Goal: Task Accomplishment & Management: Use online tool/utility

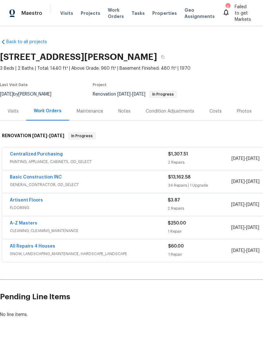
click at [160, 14] on span "Properties" at bounding box center [164, 13] width 25 height 6
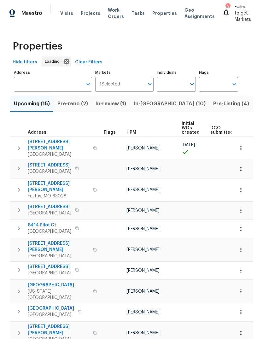
click at [87, 13] on span "Projects" at bounding box center [91, 13] width 20 height 6
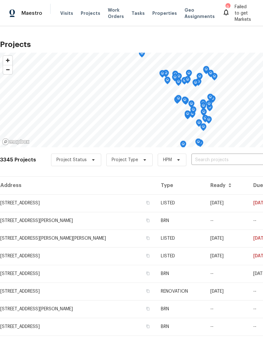
click at [70, 11] on span "Visits" at bounding box center [66, 13] width 13 height 6
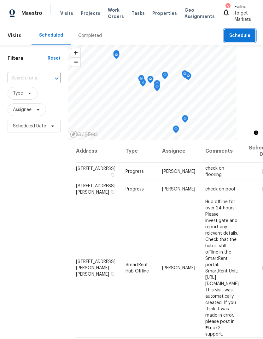
click at [248, 33] on span "Schedule" at bounding box center [239, 36] width 21 height 8
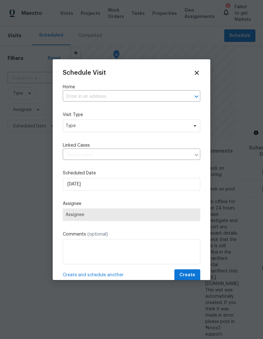
click at [142, 97] on input "text" at bounding box center [123, 97] width 120 height 10
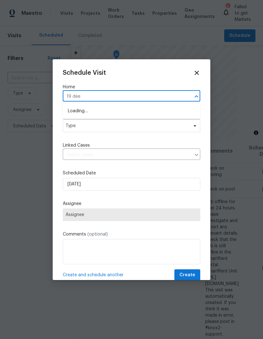
type input "19 deer"
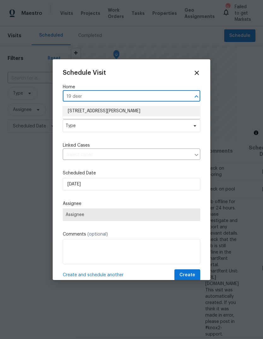
click at [143, 113] on li "[STREET_ADDRESS][PERSON_NAME]" at bounding box center [131, 111] width 137 height 10
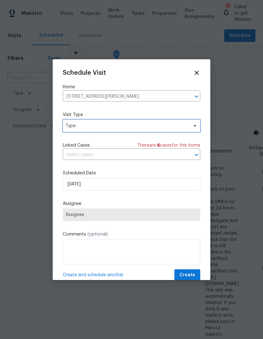
click at [143, 127] on span "Type" at bounding box center [127, 126] width 123 height 6
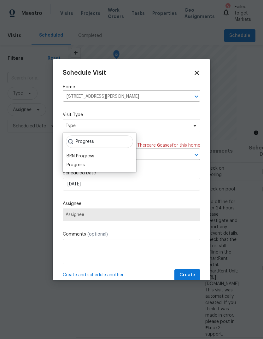
type input "Progress"
click at [90, 167] on div "Progress" at bounding box center [100, 164] width 70 height 9
click at [80, 164] on div "Progress" at bounding box center [75, 165] width 18 height 6
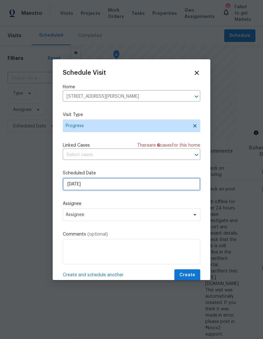
click at [136, 185] on input "[DATE]" at bounding box center [131, 184] width 137 height 13
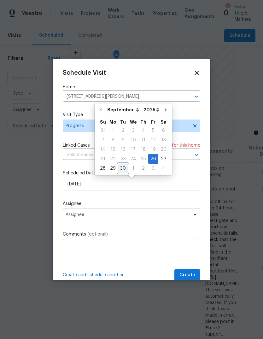
click at [122, 171] on div "30" at bounding box center [123, 168] width 10 height 9
type input "[DATE]"
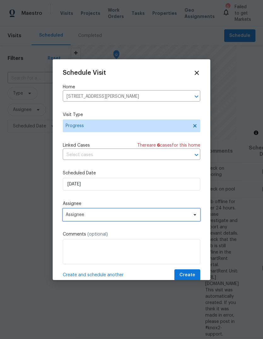
click at [142, 219] on span "Assignee" at bounding box center [131, 214] width 137 height 13
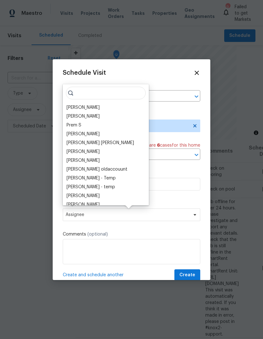
click at [100, 106] on div "[PERSON_NAME]" at bounding box center [82, 107] width 33 height 6
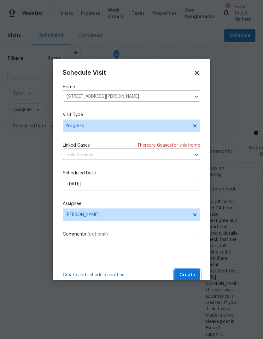
click at [192, 271] on button "Create" at bounding box center [187, 275] width 26 height 12
